Goal: Task Accomplishment & Management: Manage account settings

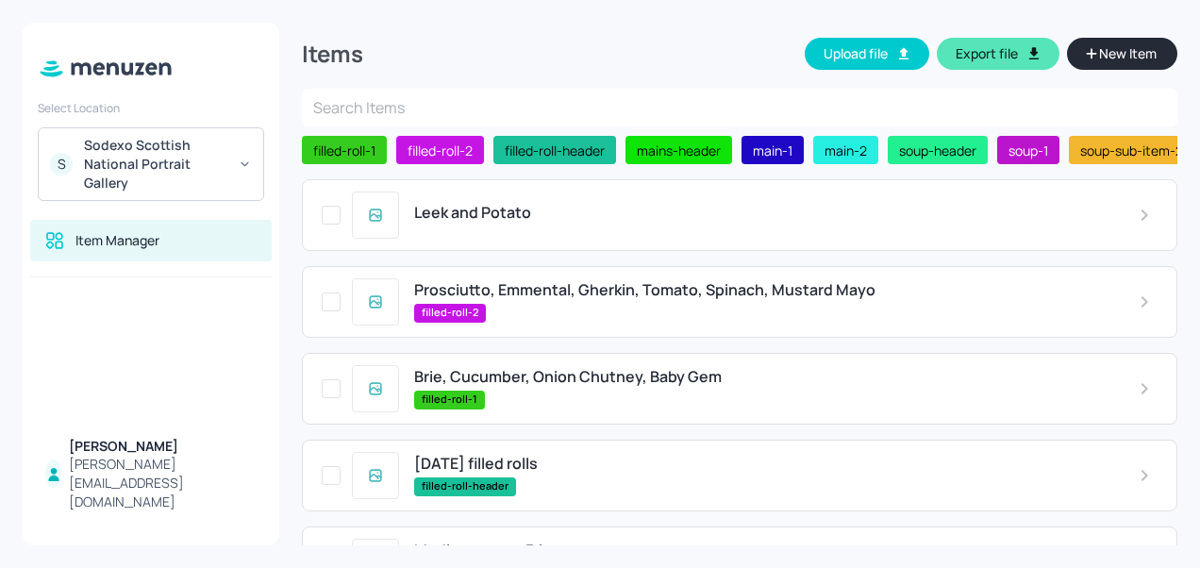
scroll to position [292, 0]
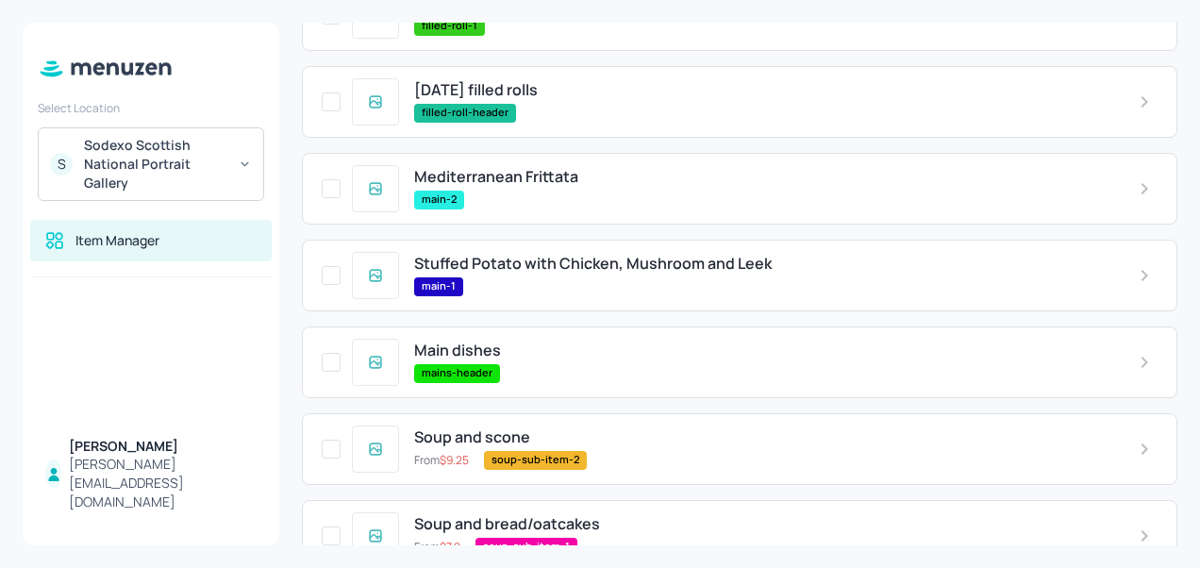
scroll to position [674, 0]
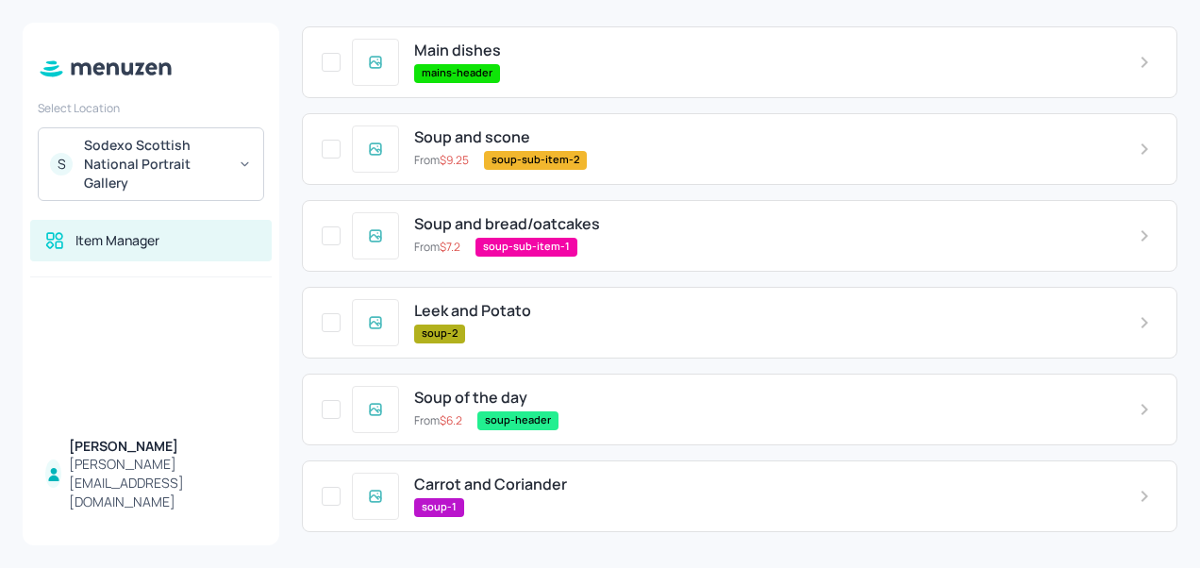
click at [521, 494] on div "Carrot and Coriander soup-1" at bounding box center [761, 496] width 725 height 41
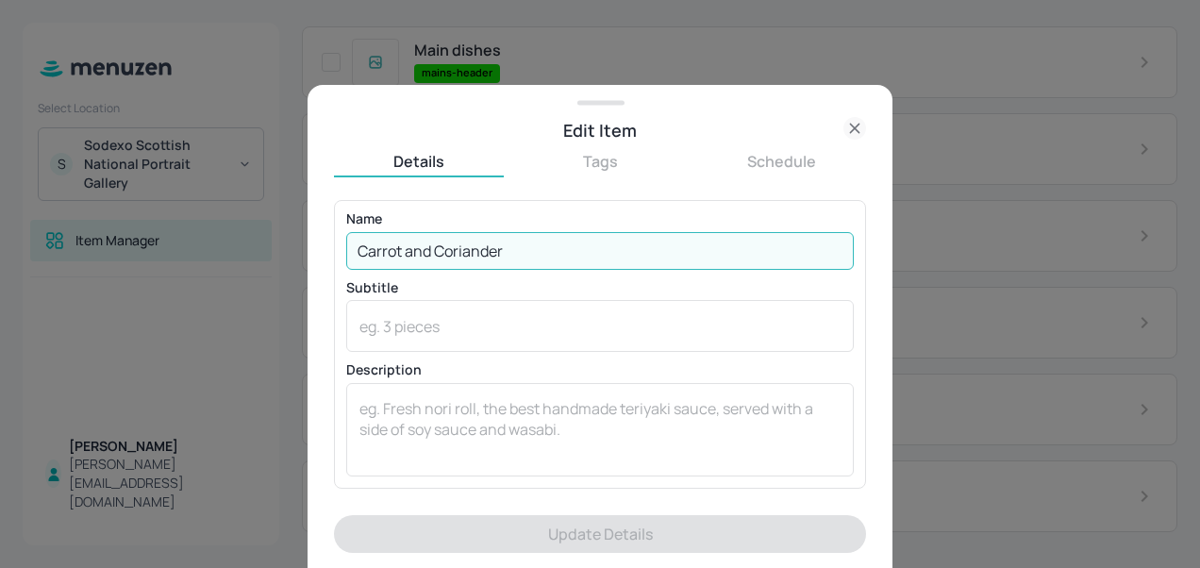
drag, startPoint x: 511, startPoint y: 248, endPoint x: 342, endPoint y: 243, distance: 169.9
click at [342, 243] on div "Name Carrot and Coriander ​ Subtitle x ​ Description x ​" at bounding box center [600, 344] width 532 height 288
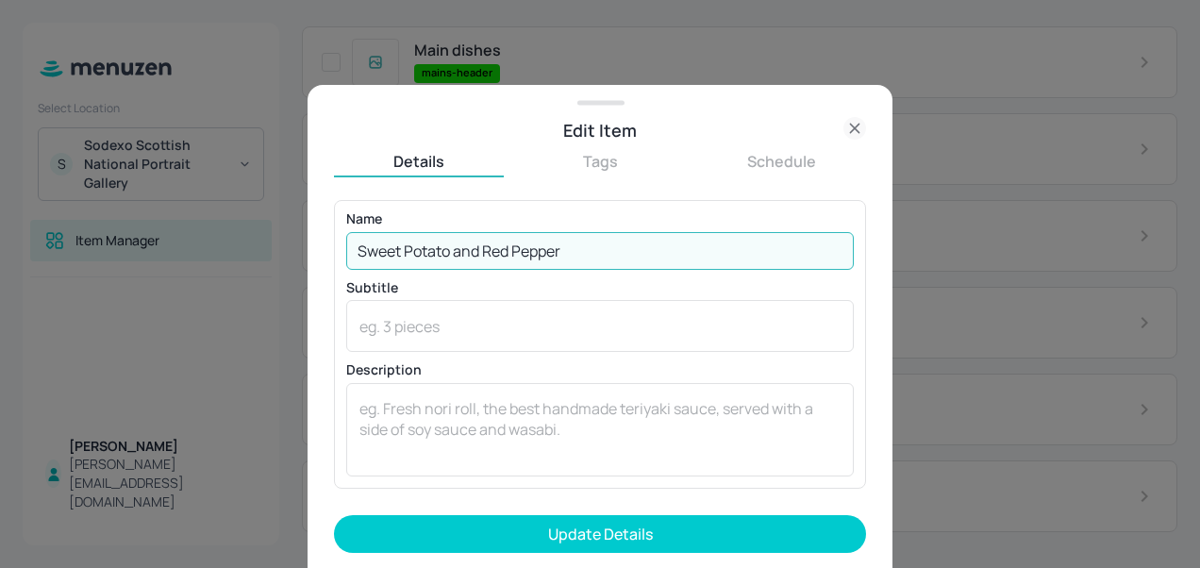
type input "Sweet Potato and Red Pepper"
click at [334, 515] on button "Update Details" at bounding box center [600, 534] width 532 height 38
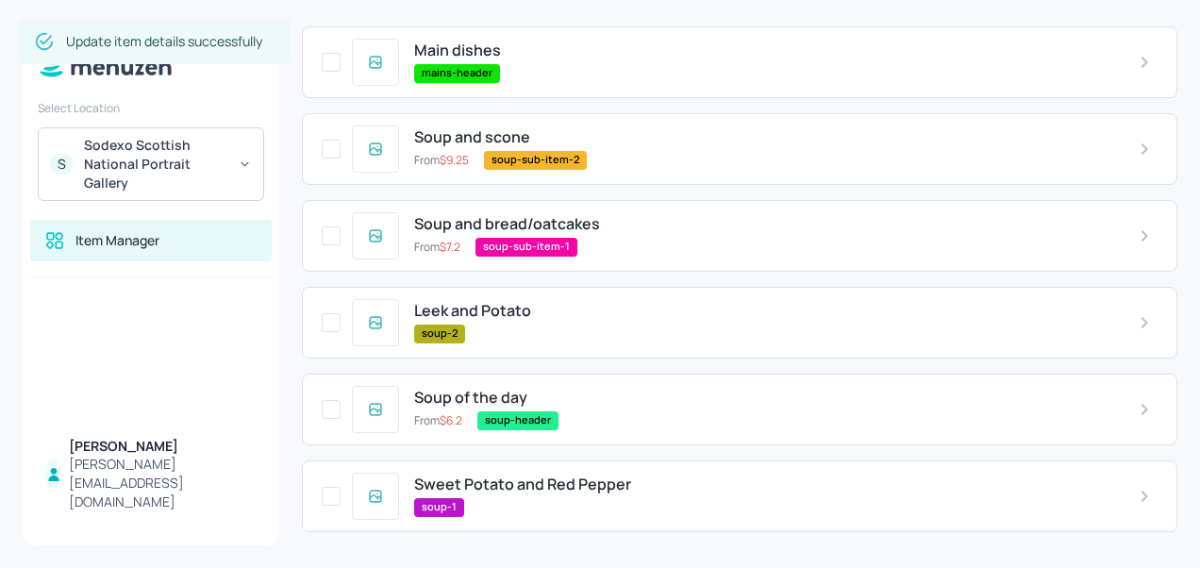
click at [506, 303] on span "Leek and Potato" at bounding box center [472, 311] width 117 height 18
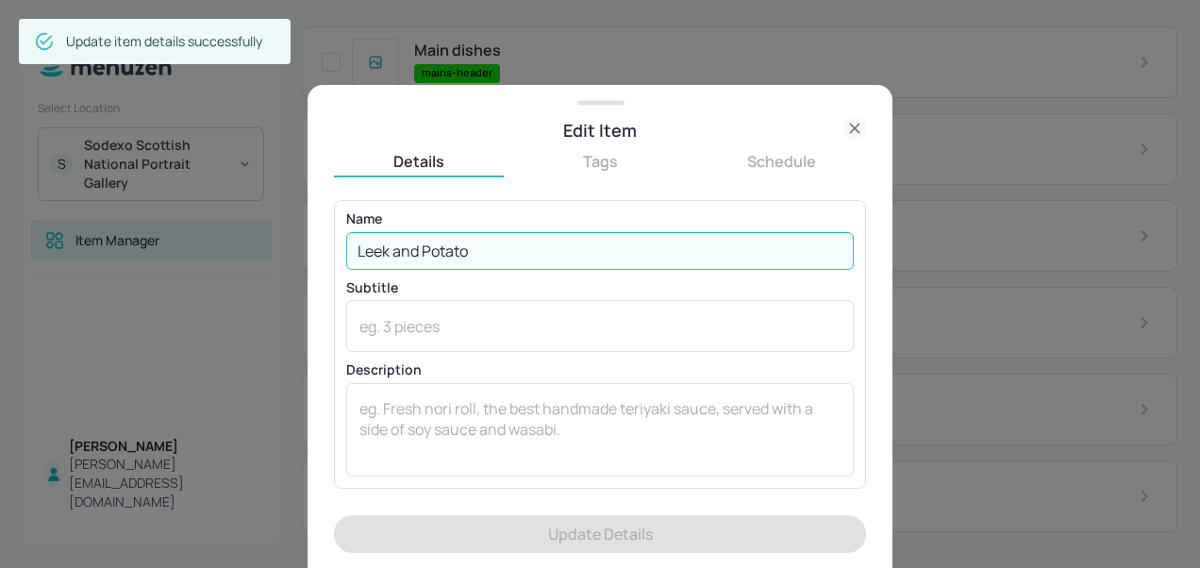
drag, startPoint x: 536, startPoint y: 251, endPoint x: 340, endPoint y: 249, distance: 196.3
click at [340, 249] on div "Name Leek and Potato ​ Subtitle x ​ Description x ​" at bounding box center [600, 344] width 532 height 288
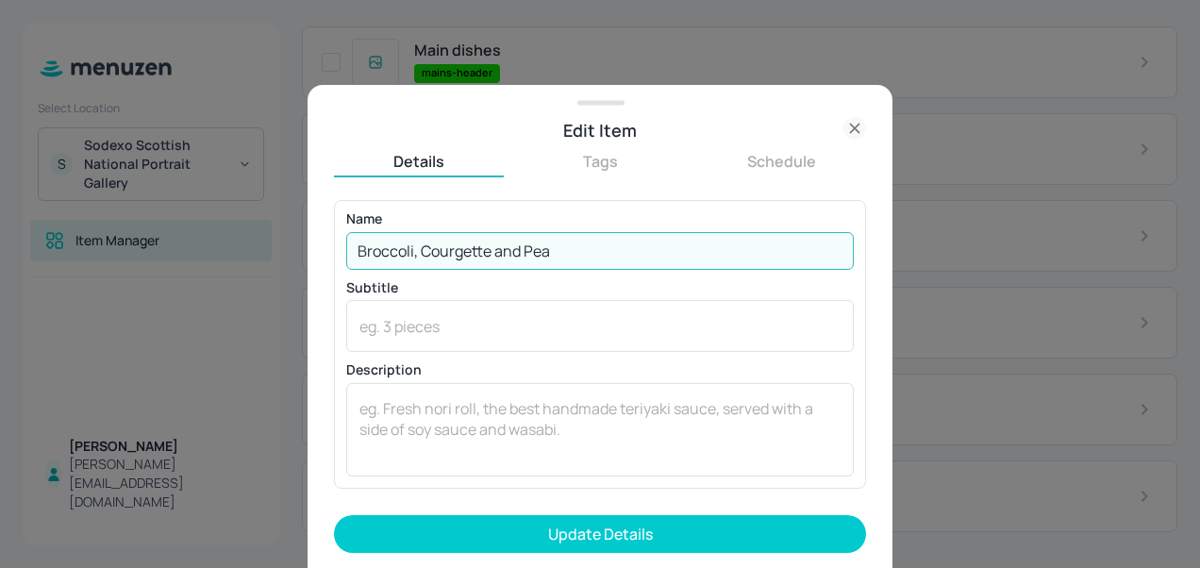
type input "Broccoli, Courgette and Pea"
click at [334, 515] on button "Update Details" at bounding box center [600, 534] width 532 height 38
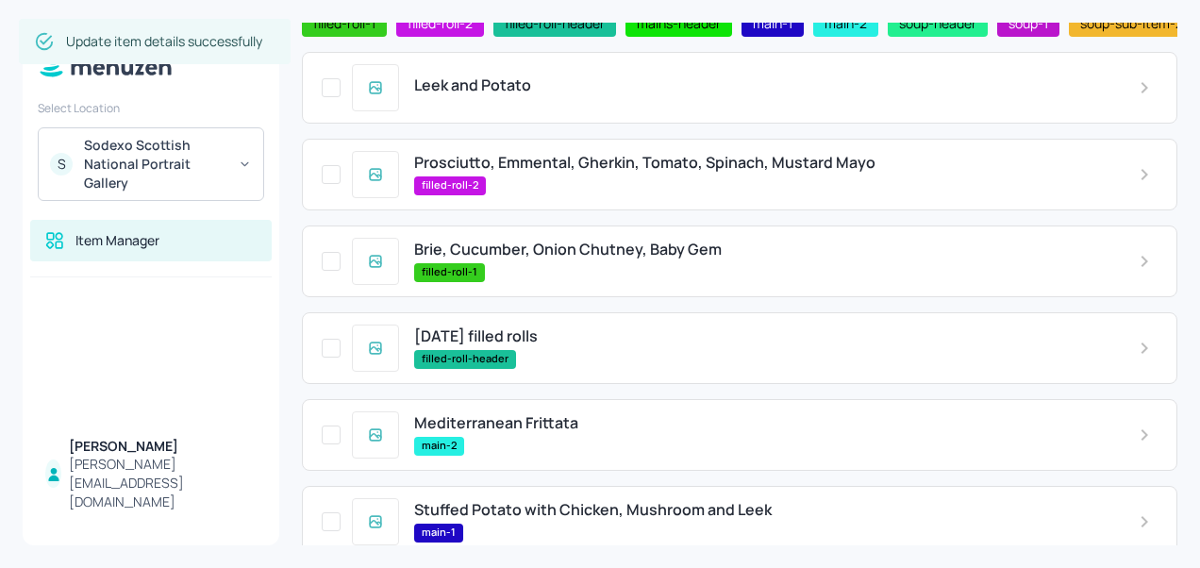
scroll to position [123, 0]
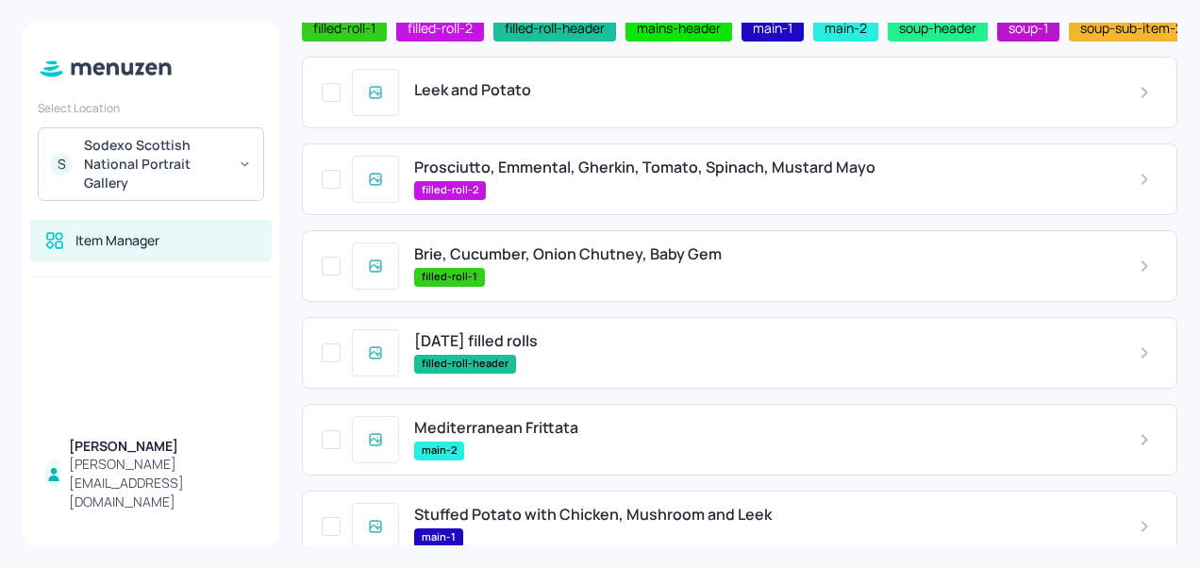
click at [547, 172] on span "Prosciutto, Emmental, Gherkin, Tomato, Spinach, Mustard Mayo" at bounding box center [644, 168] width 461 height 18
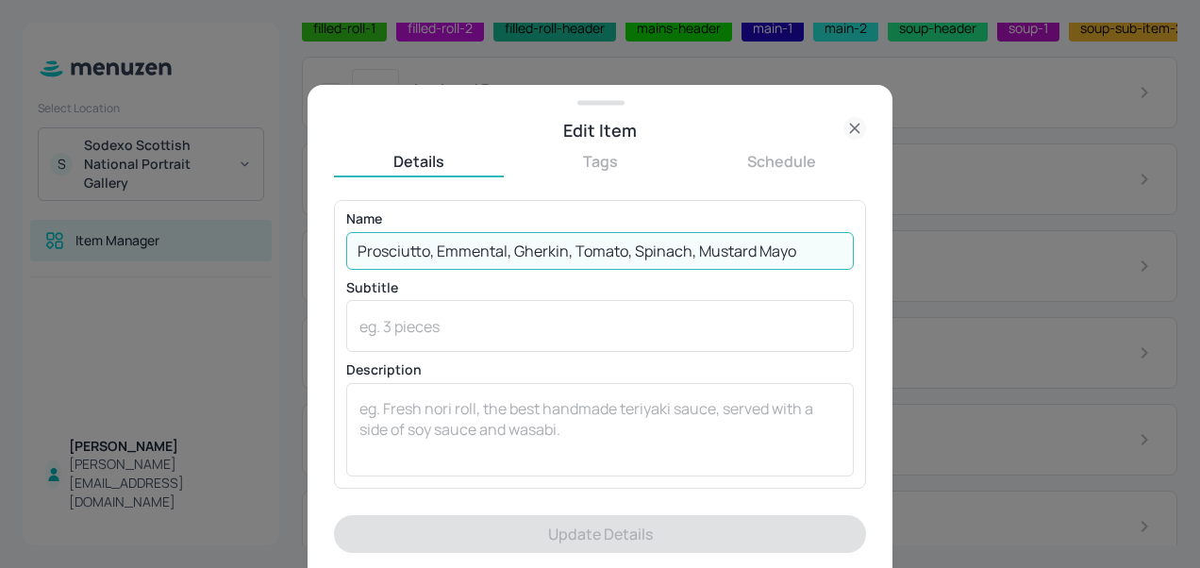
drag, startPoint x: 804, startPoint y: 253, endPoint x: 337, endPoint y: 247, distance: 467.1
click at [337, 247] on div "Name Prosciutto, Emmental, Gherkin, Tomato, Spinach, Mustard Mayo ​ Subtitle x …" at bounding box center [600, 344] width 532 height 288
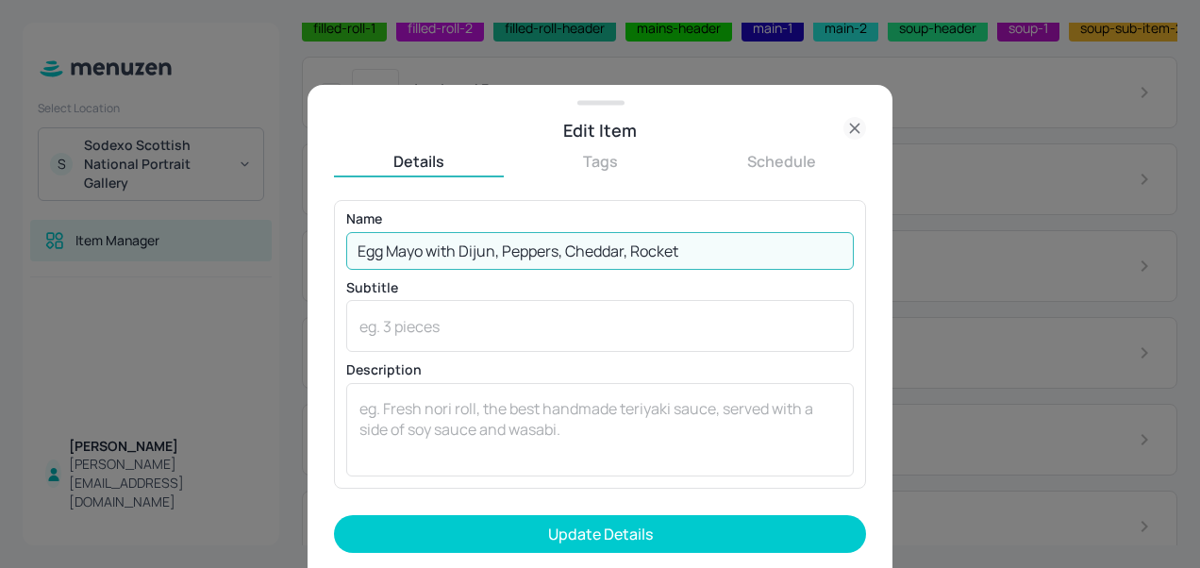
click at [485, 253] on input "Egg Mayo with Dijun, Peppers, Cheddar, Rocket" at bounding box center [600, 251] width 508 height 38
click at [715, 255] on input "Egg Mayo with Dijon, Peppers, Cheddar, Rocket" at bounding box center [600, 251] width 508 height 38
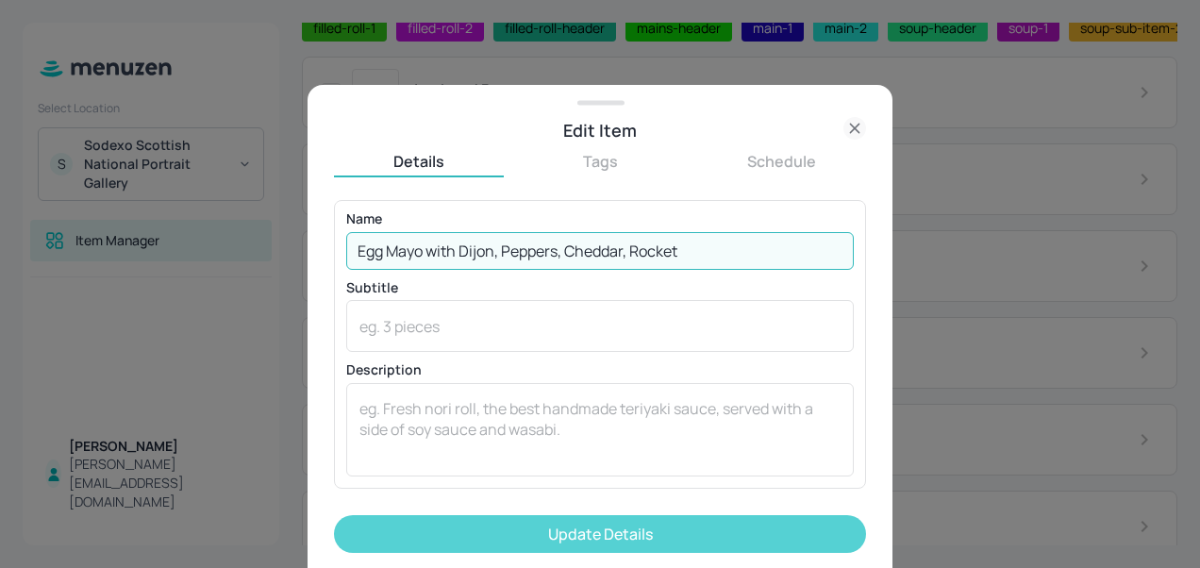
type input "Egg Mayo with Dijon, Peppers, Cheddar, Rocket"
click at [577, 527] on button "Update Details" at bounding box center [600, 534] width 532 height 38
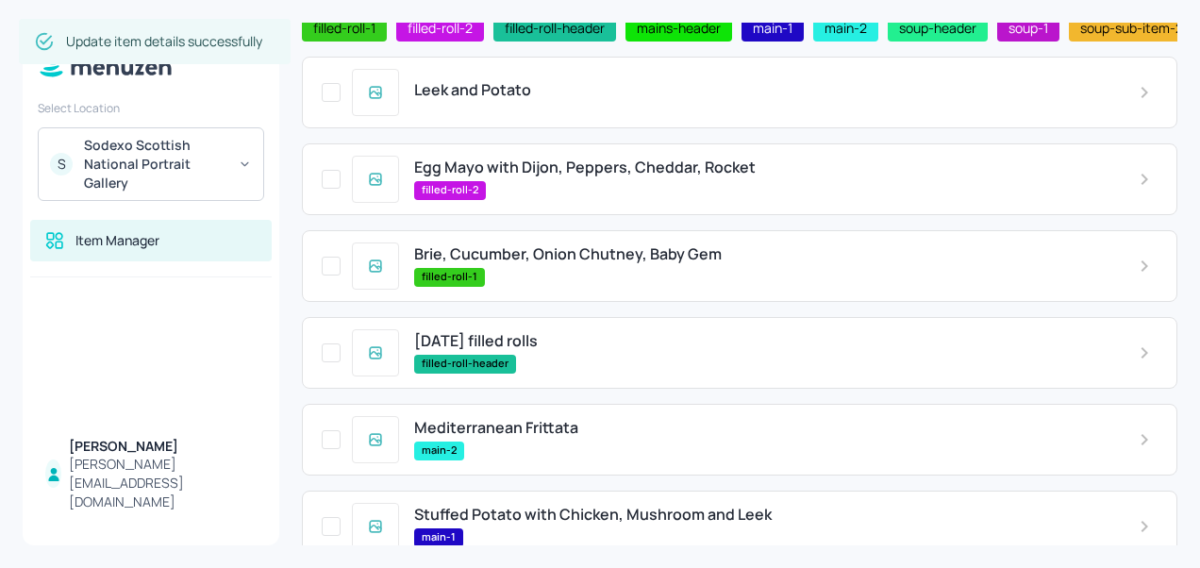
click at [519, 262] on span "Brie, Cucumber, Onion Chutney, Baby Gem" at bounding box center [568, 254] width 308 height 18
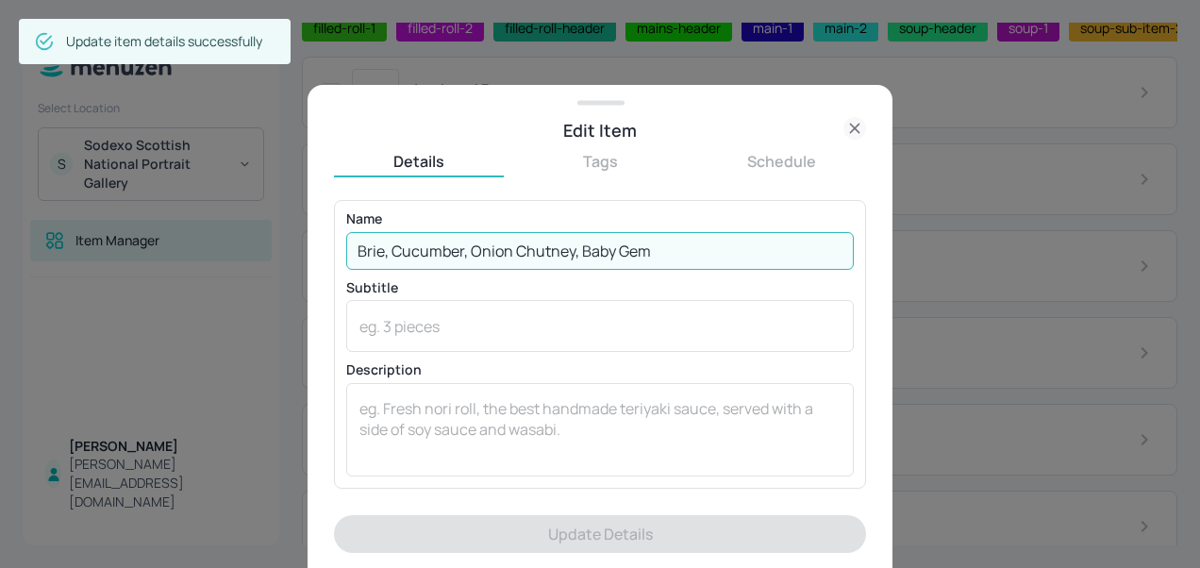
drag, startPoint x: 666, startPoint y: 248, endPoint x: 336, endPoint y: 257, distance: 330.3
click at [336, 257] on div "Name Brie, Cucumber, Onion Chutney, Baby Gem ​ Subtitle x ​ Description x ​" at bounding box center [600, 344] width 532 height 288
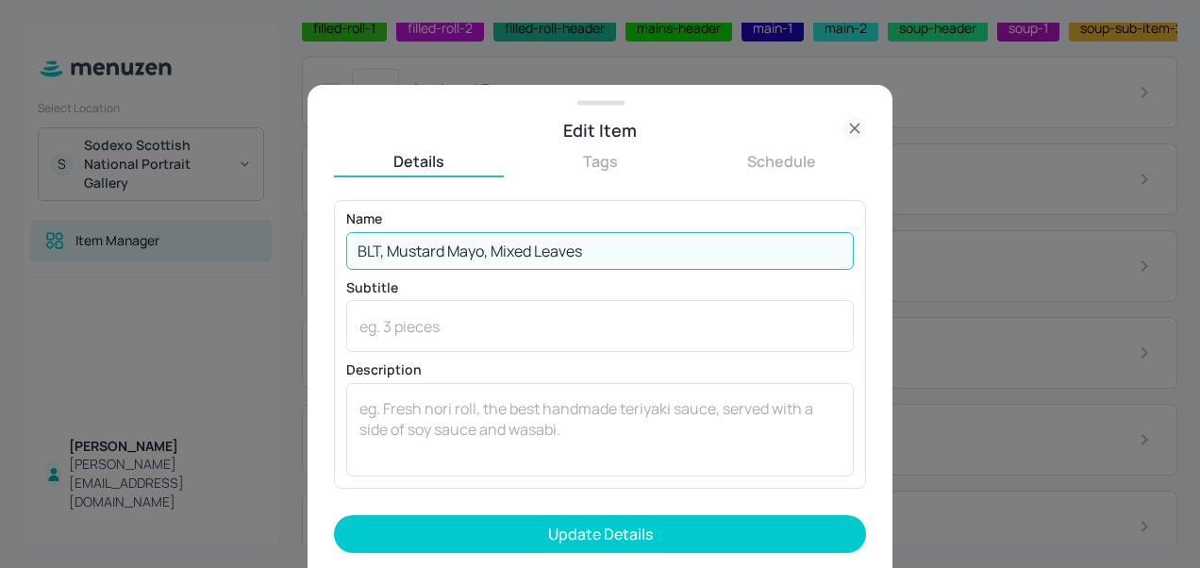
type input "BLT, Mustard Mayo, Mixed Leaves"
click at [334, 515] on button "Update Details" at bounding box center [600, 534] width 532 height 38
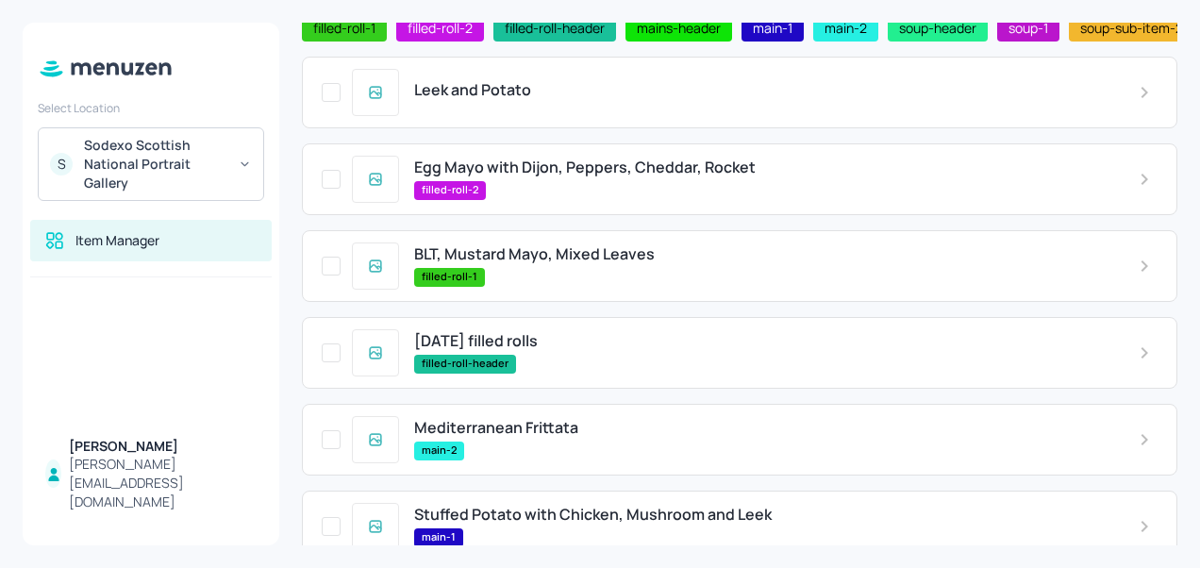
click at [543, 86] on div "Leek and Potato" at bounding box center [740, 93] width 876 height 72
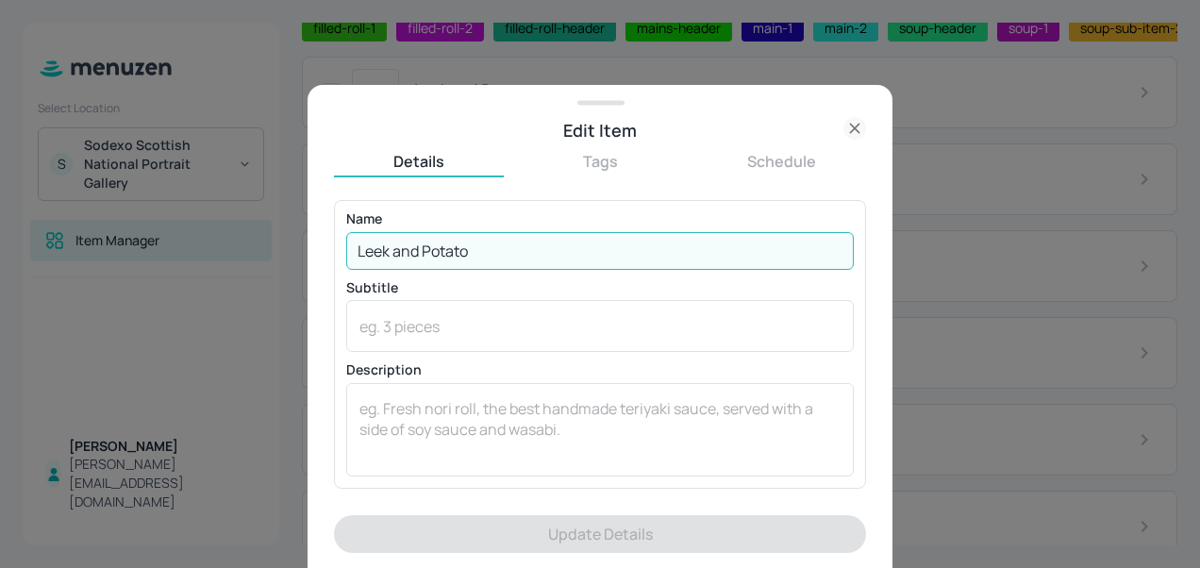
drag, startPoint x: 562, startPoint y: 242, endPoint x: 276, endPoint y: 258, distance: 286.3
click at [276, 258] on div "Edit Item Details Tags Schedule Name Leek and Potato ​ Subtitle x ​ Description…" at bounding box center [600, 284] width 1200 height 568
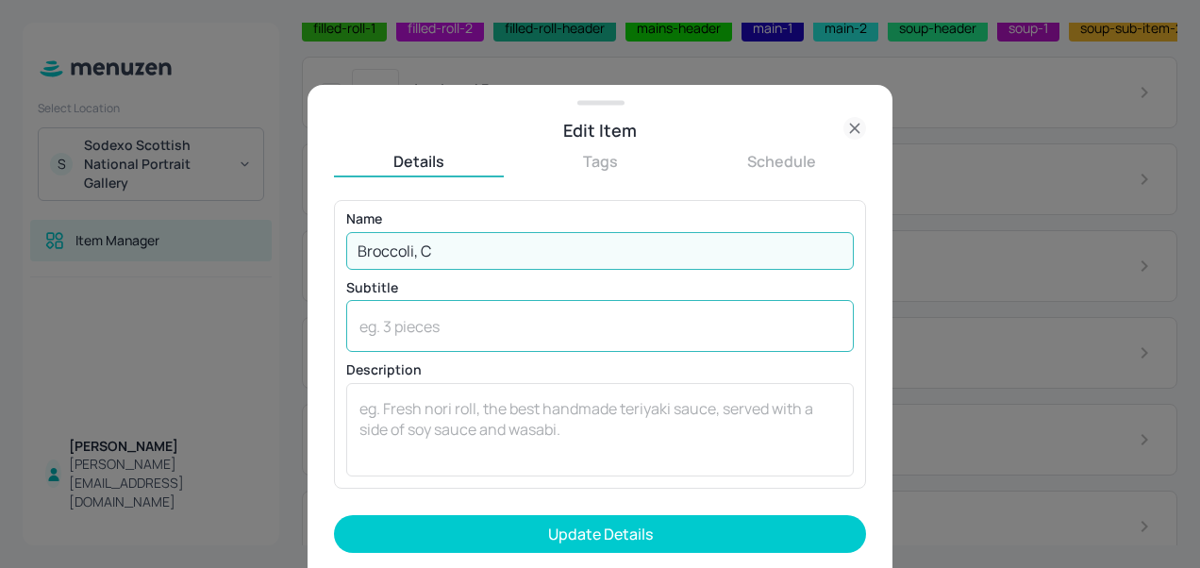
type input "Broccoli, Courgette and Pea"
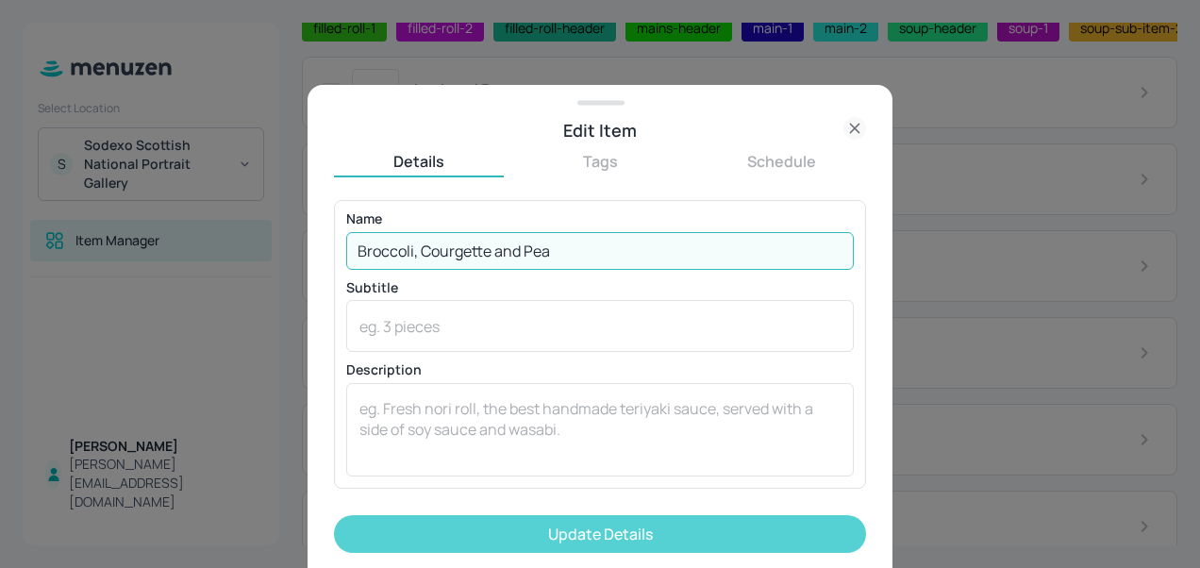
click at [560, 535] on button "Update Details" at bounding box center [600, 534] width 532 height 38
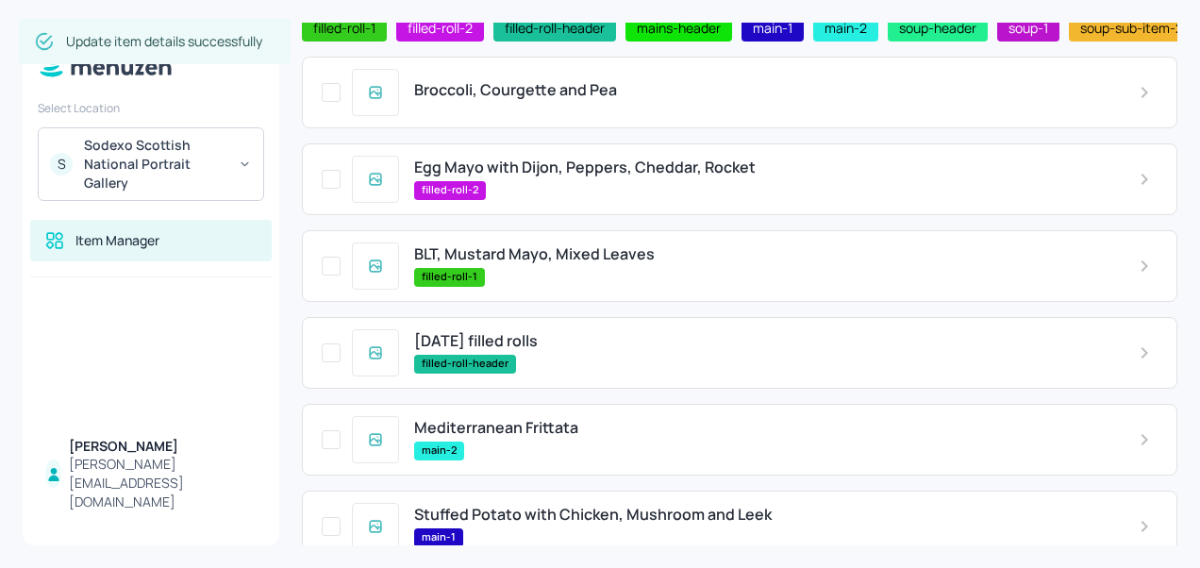
click at [553, 172] on span "Egg Mayo with Dijon, Peppers, Cheddar, Rocket" at bounding box center [585, 168] width 342 height 18
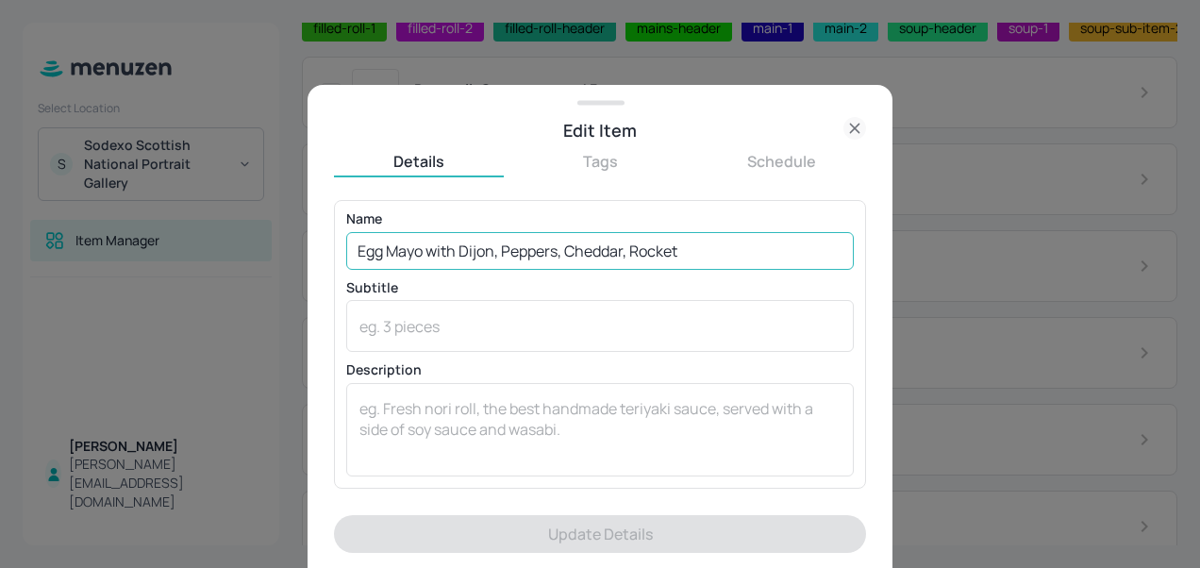
click at [687, 249] on input "Egg Mayo with Dijon, Peppers, Cheddar, Rocket" at bounding box center [600, 251] width 508 height 38
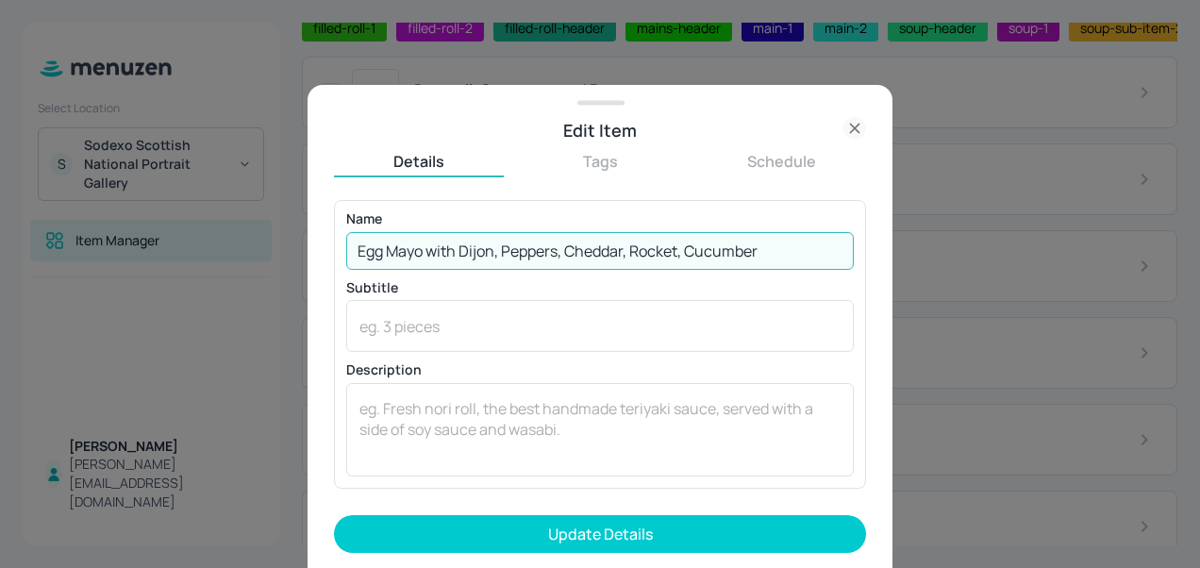
type input "Egg Mayo with Dijon, Peppers, Cheddar, Rocket, Cucumber"
click at [334, 515] on button "Update Details" at bounding box center [600, 534] width 532 height 38
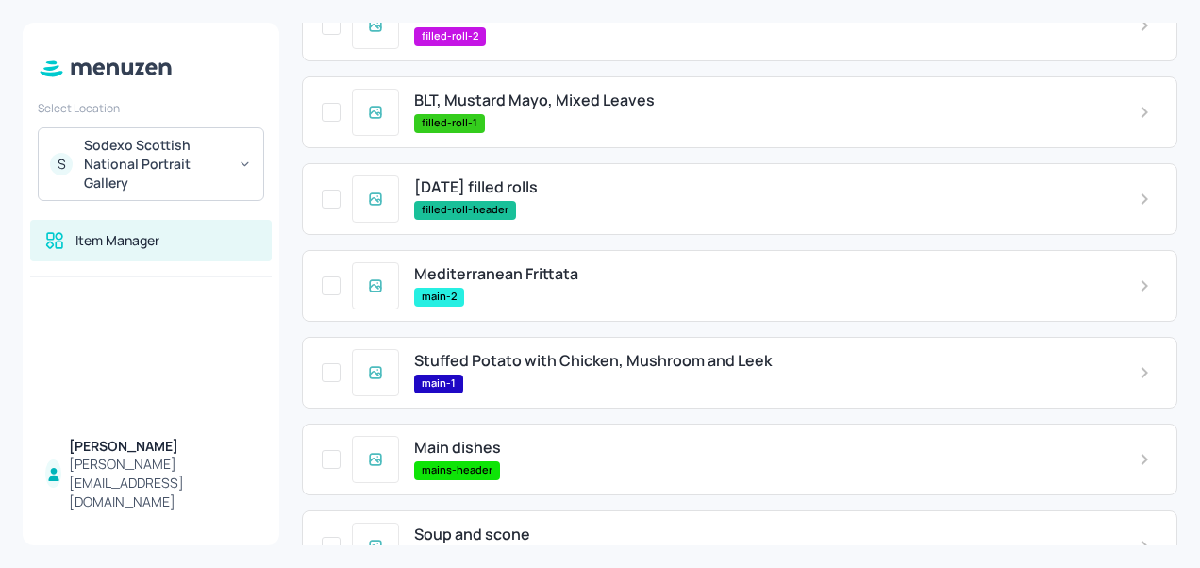
scroll to position [275, 0]
drag, startPoint x: 543, startPoint y: 283, endPoint x: 498, endPoint y: 296, distance: 47.2
click at [498, 296] on div "main-2" at bounding box center [761, 298] width 694 height 19
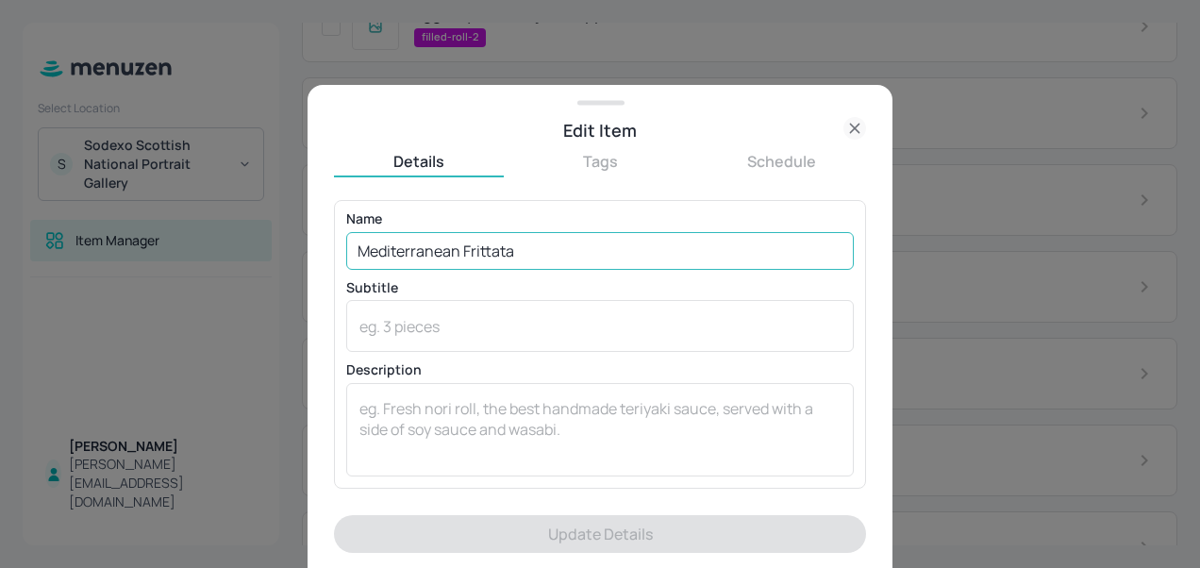
click at [457, 253] on input "Mediterranean Frittata" at bounding box center [600, 251] width 508 height 38
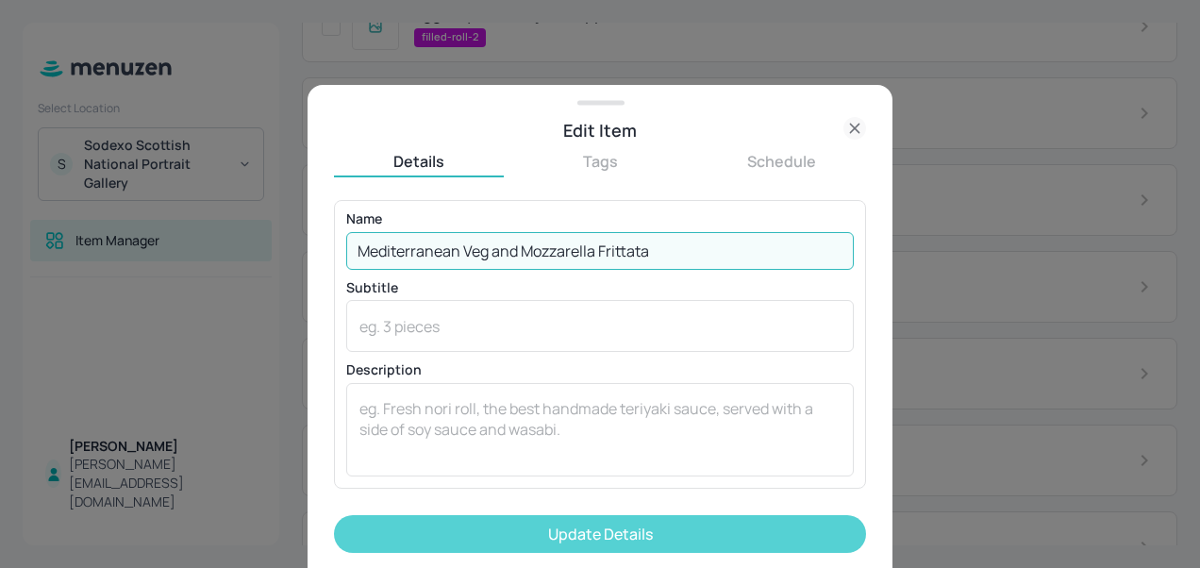
type input "Mediterranean Veg and Mozzarella Frittata"
click at [530, 526] on button "Update Details" at bounding box center [600, 534] width 532 height 38
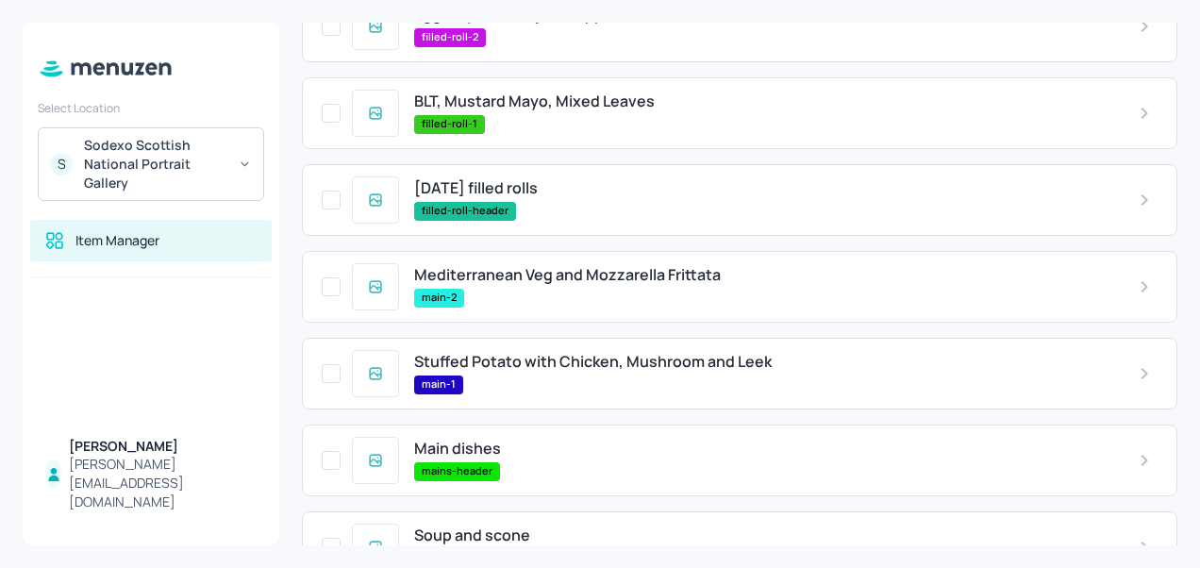
drag, startPoint x: 593, startPoint y: 362, endPoint x: 487, endPoint y: 359, distance: 105.7
click at [487, 359] on span "Stuffed Potato with Chicken, Mushroom and Leek" at bounding box center [593, 362] width 358 height 18
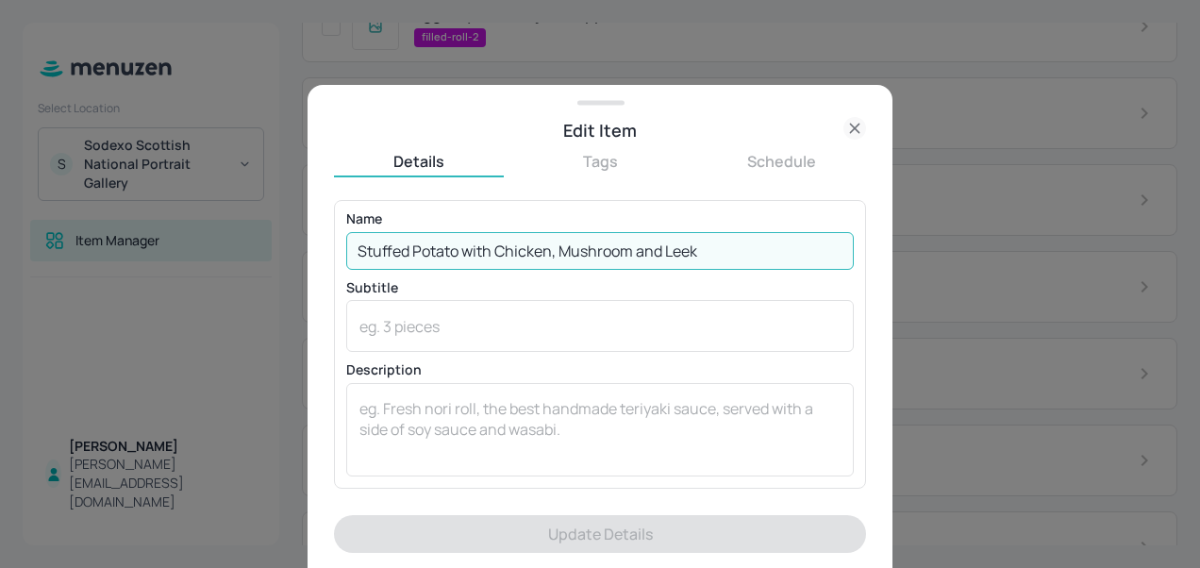
drag, startPoint x: 721, startPoint y: 255, endPoint x: 338, endPoint y: 257, distance: 383.1
click at [338, 257] on div "Name Stuffed Potato with Chicken, Mushroom and Leek ​ Subtitle x ​ Description …" at bounding box center [600, 344] width 532 height 288
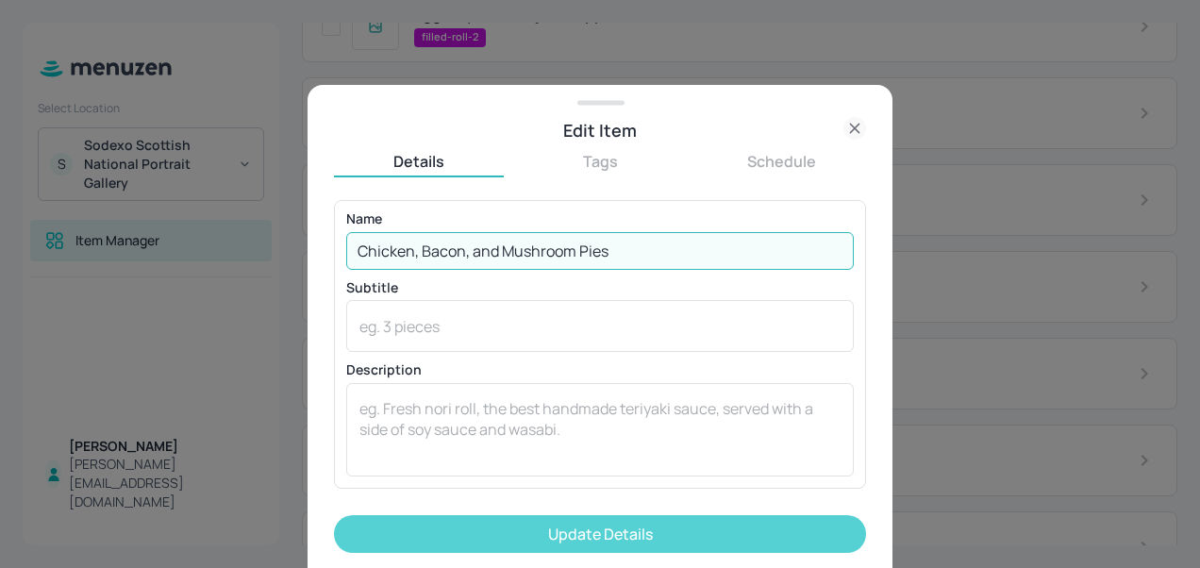
type input "Chicken, Bacon, and Mushroom Pies"
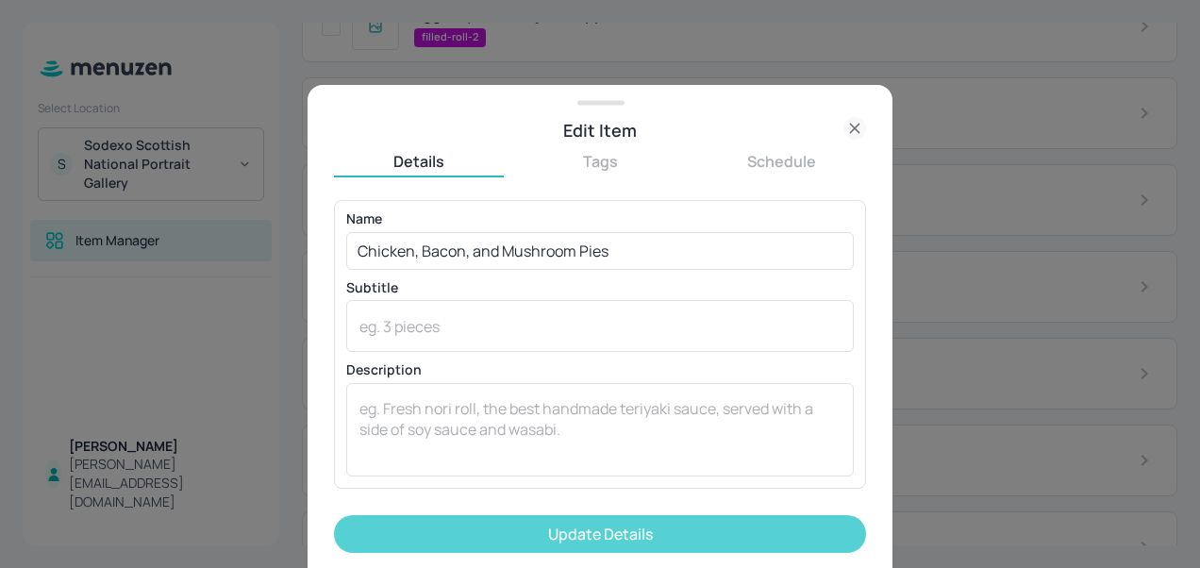
click at [536, 523] on button "Update Details" at bounding box center [600, 534] width 532 height 38
